Goal: Task Accomplishment & Management: Manage account settings

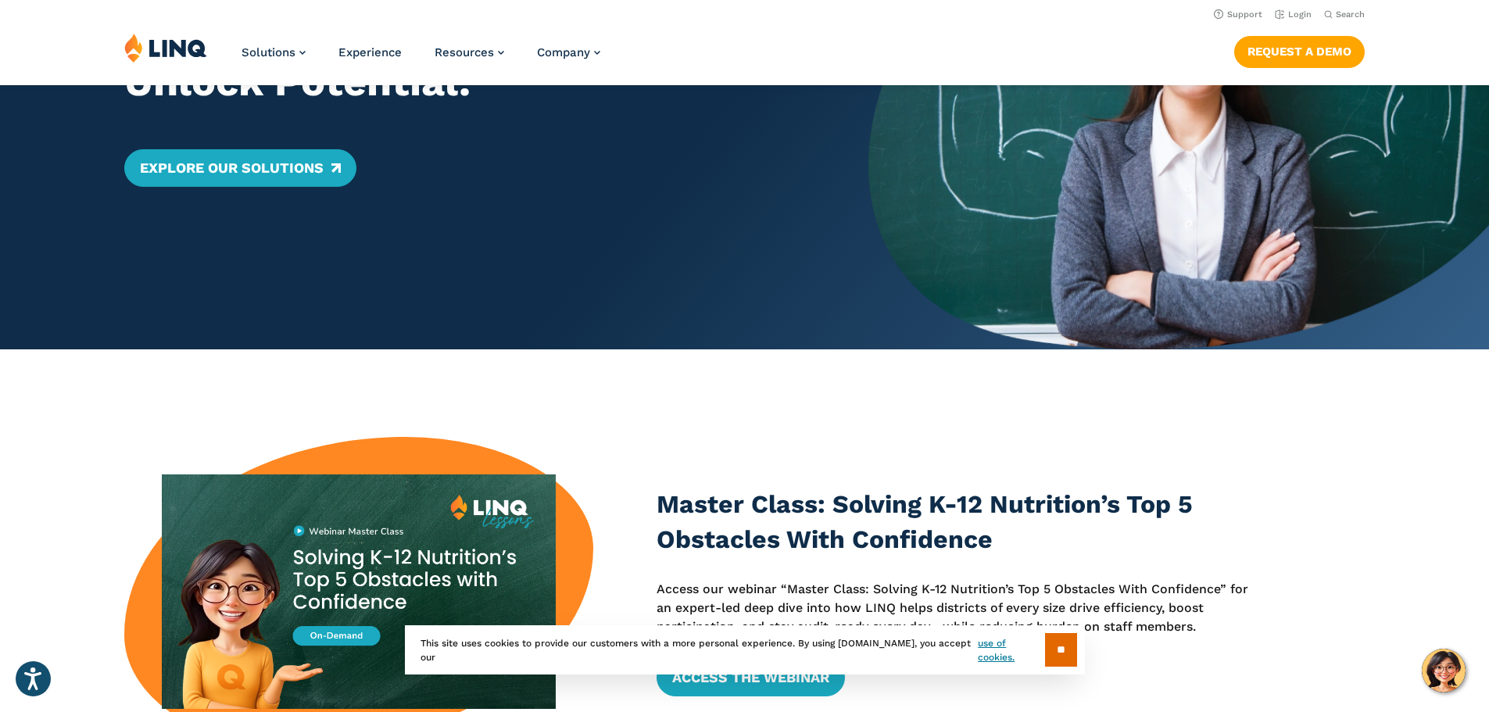
scroll to position [78, 0]
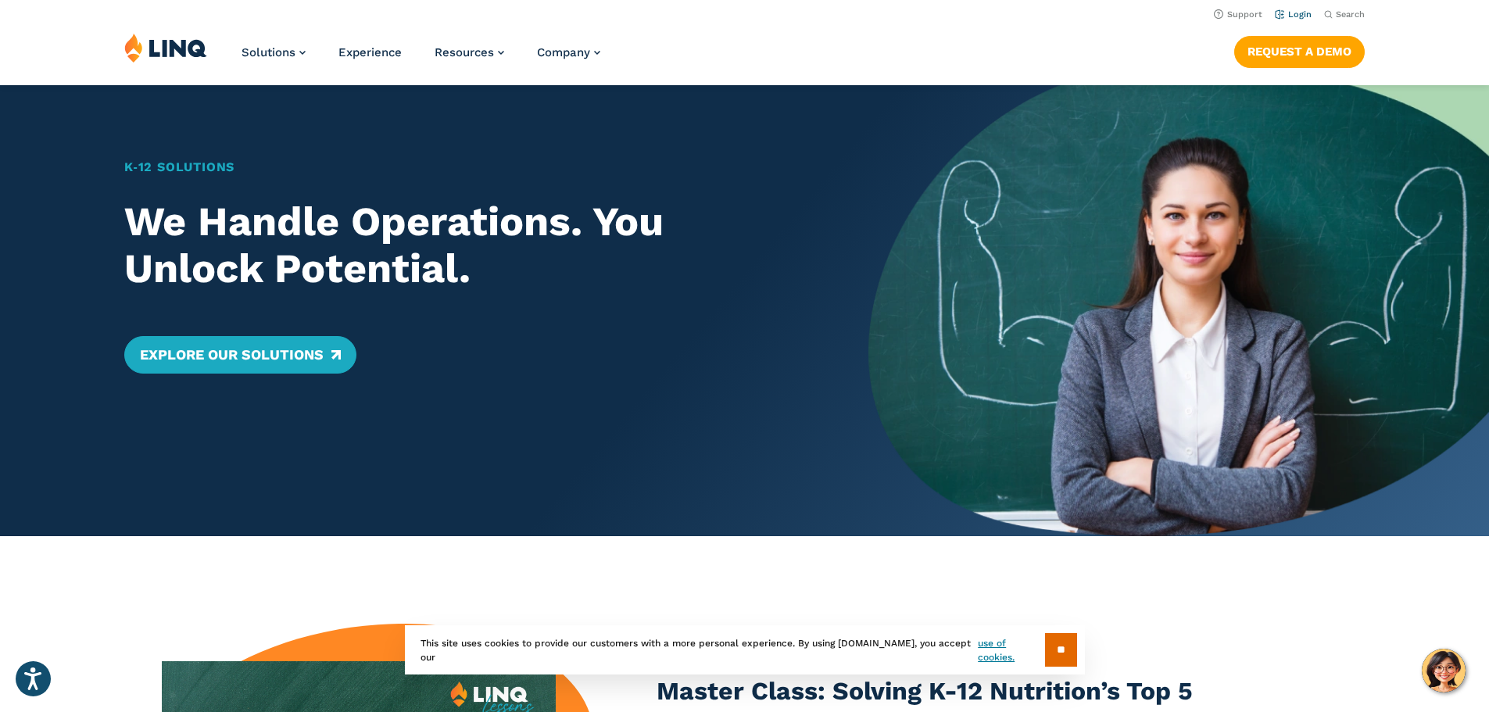
click at [1294, 15] on link "Login" at bounding box center [1293, 14] width 37 height 10
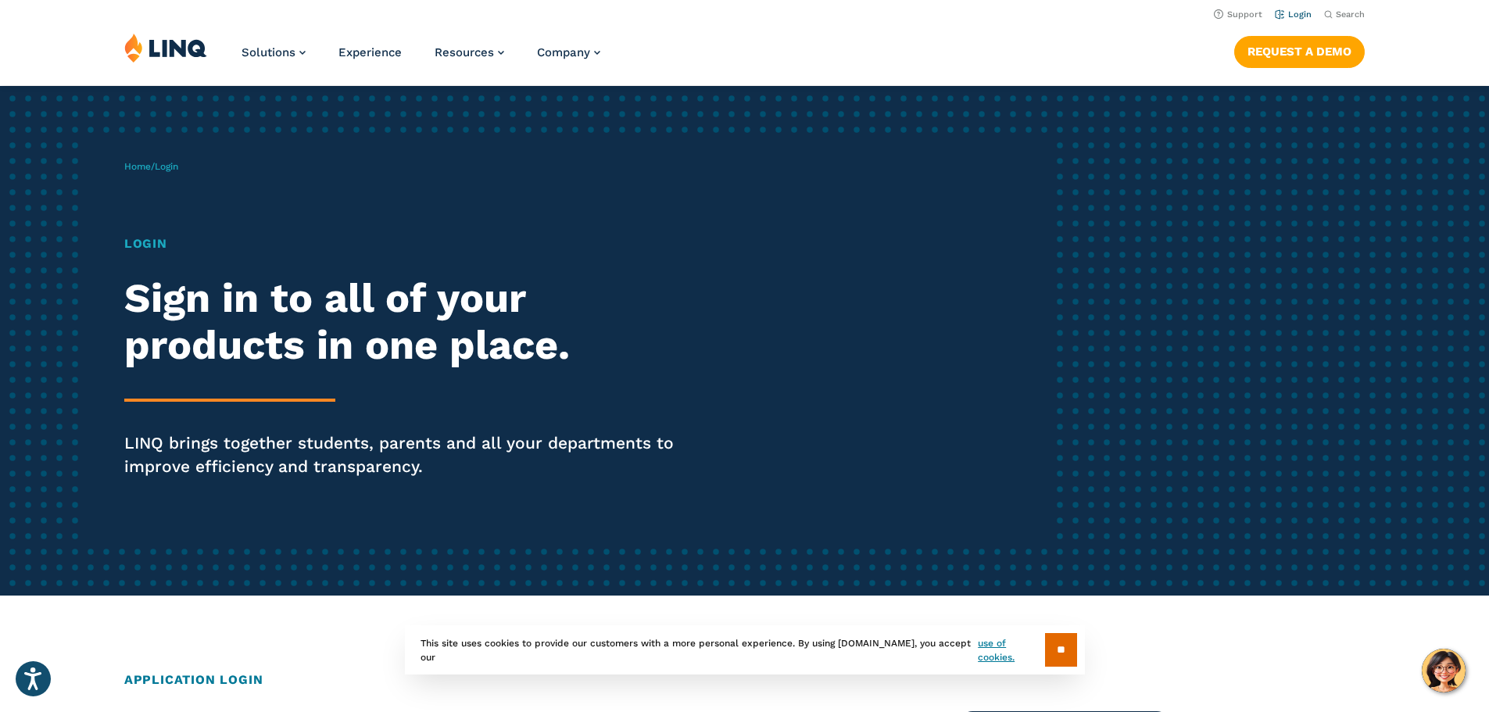
click at [1287, 13] on link "Login" at bounding box center [1293, 14] width 37 height 10
